Goal: Task Accomplishment & Management: Use online tool/utility

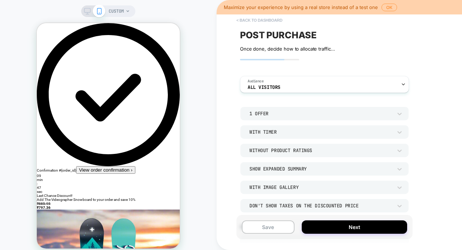
click at [248, 19] on button "< back to dashboard" at bounding box center [259, 20] width 53 height 12
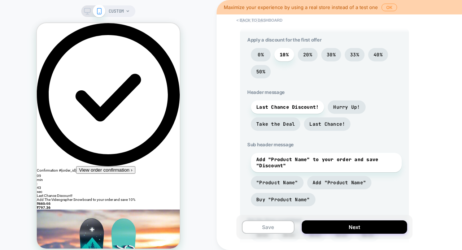
scroll to position [214, 0]
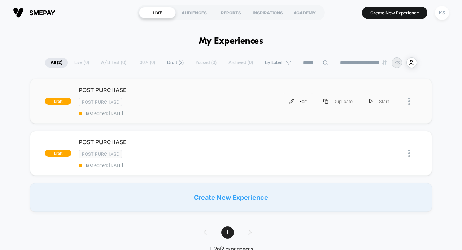
click at [300, 102] on div "Edit" at bounding box center [298, 101] width 34 height 16
